Goal: Obtain resource: Obtain resource

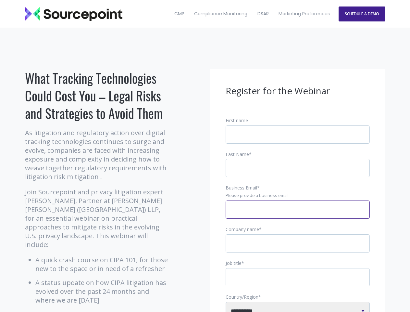
click at [298, 215] on input "Business Email *" at bounding box center [298, 209] width 144 height 18
